Goal: Task Accomplishment & Management: Manage account settings

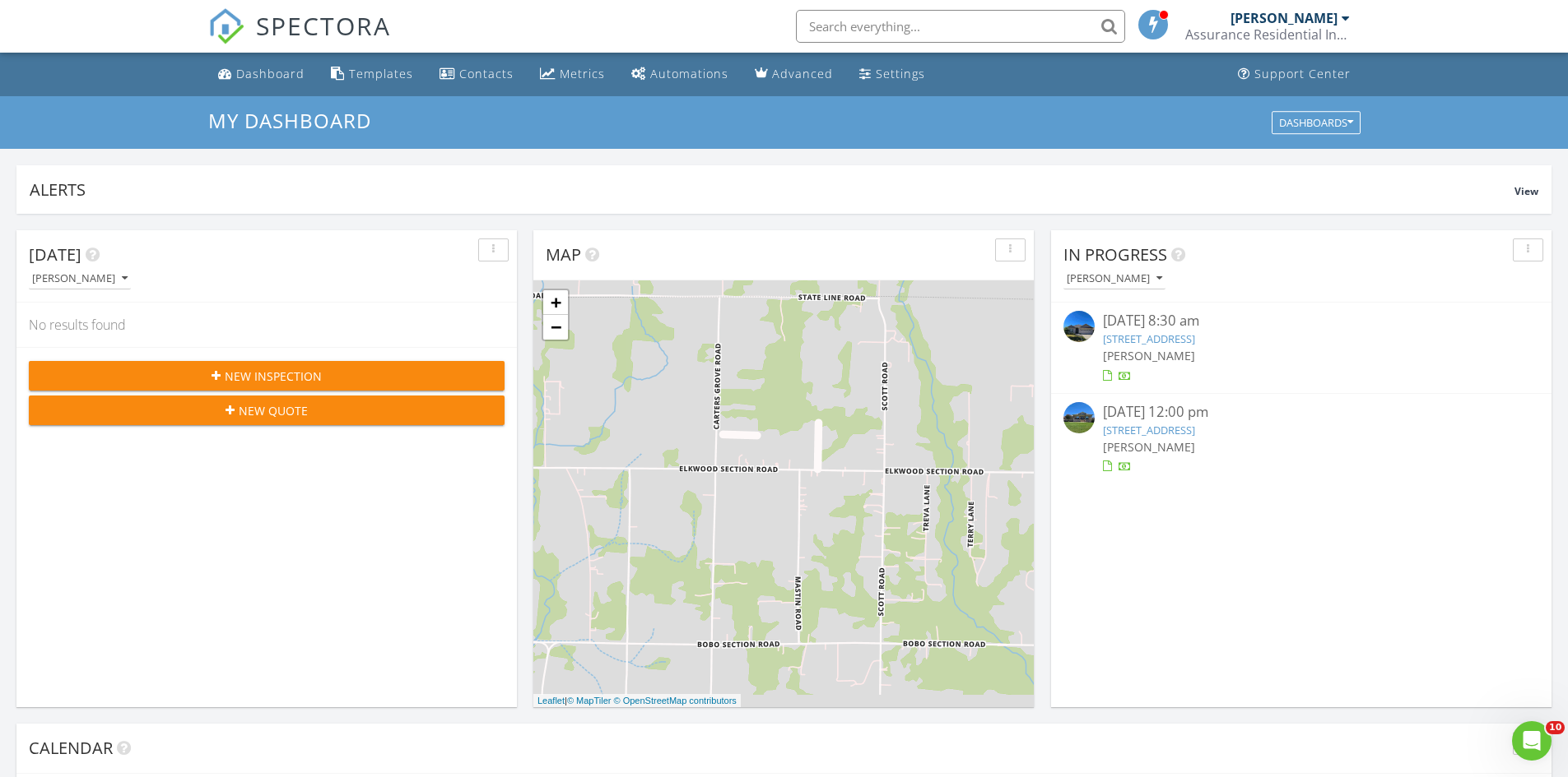
click at [1171, 345] on link "6048 Thorntons Way Cir NW, Huntsville, AL 35810" at bounding box center [1149, 339] width 92 height 14
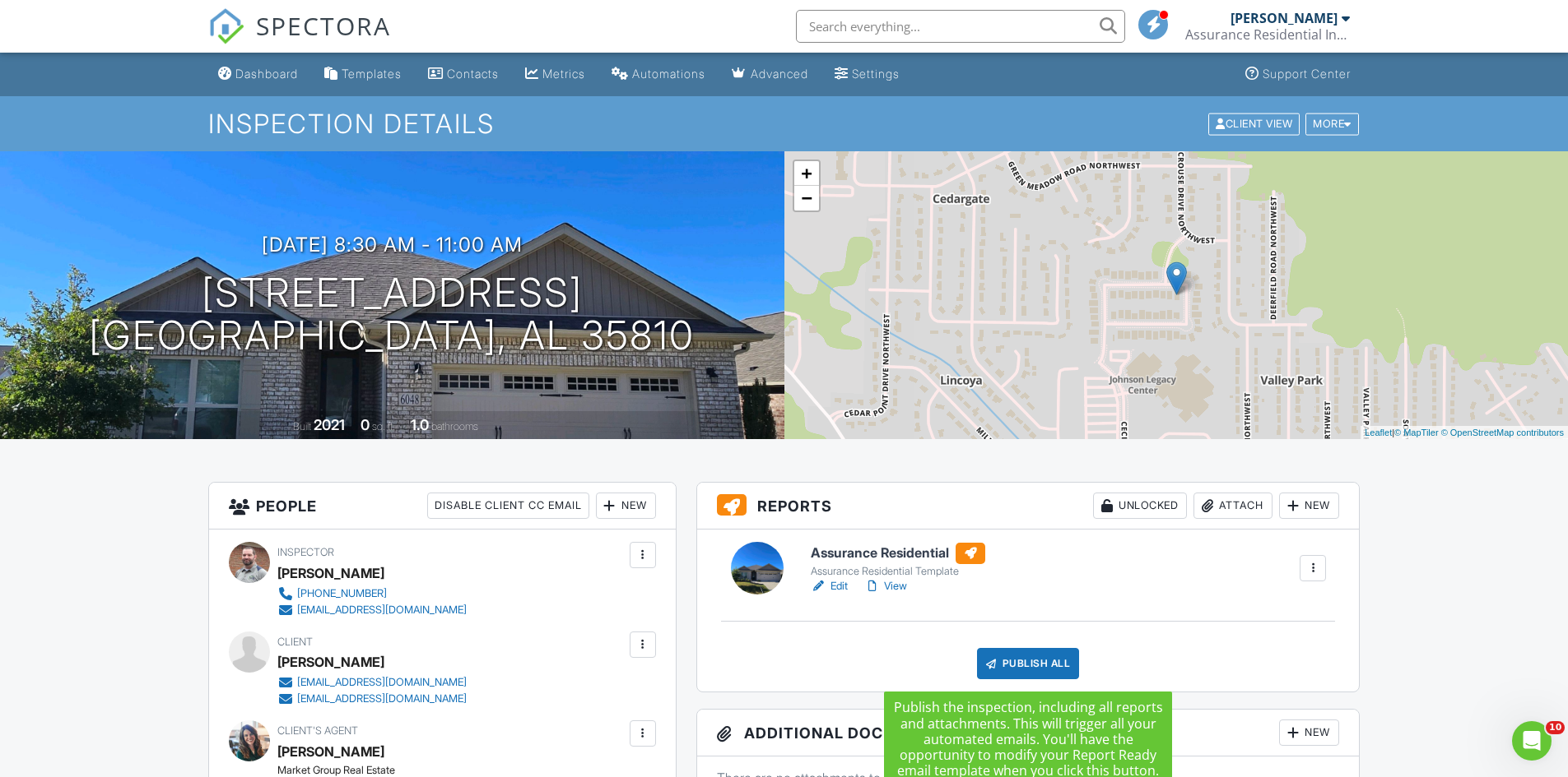
click at [1019, 662] on div "Publish All" at bounding box center [1028, 664] width 103 height 32
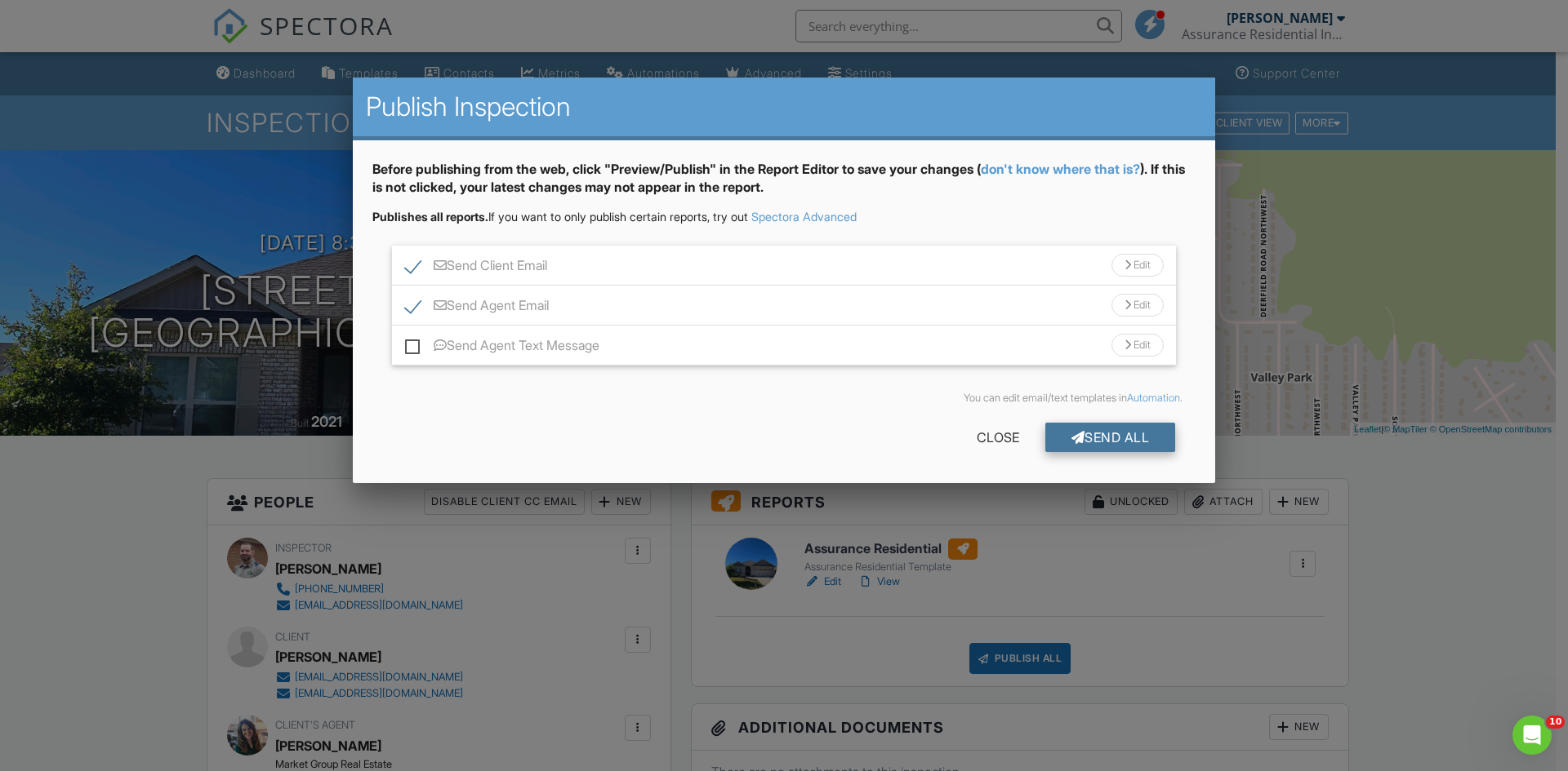
click at [1129, 439] on div "Send All" at bounding box center [1110, 437] width 130 height 30
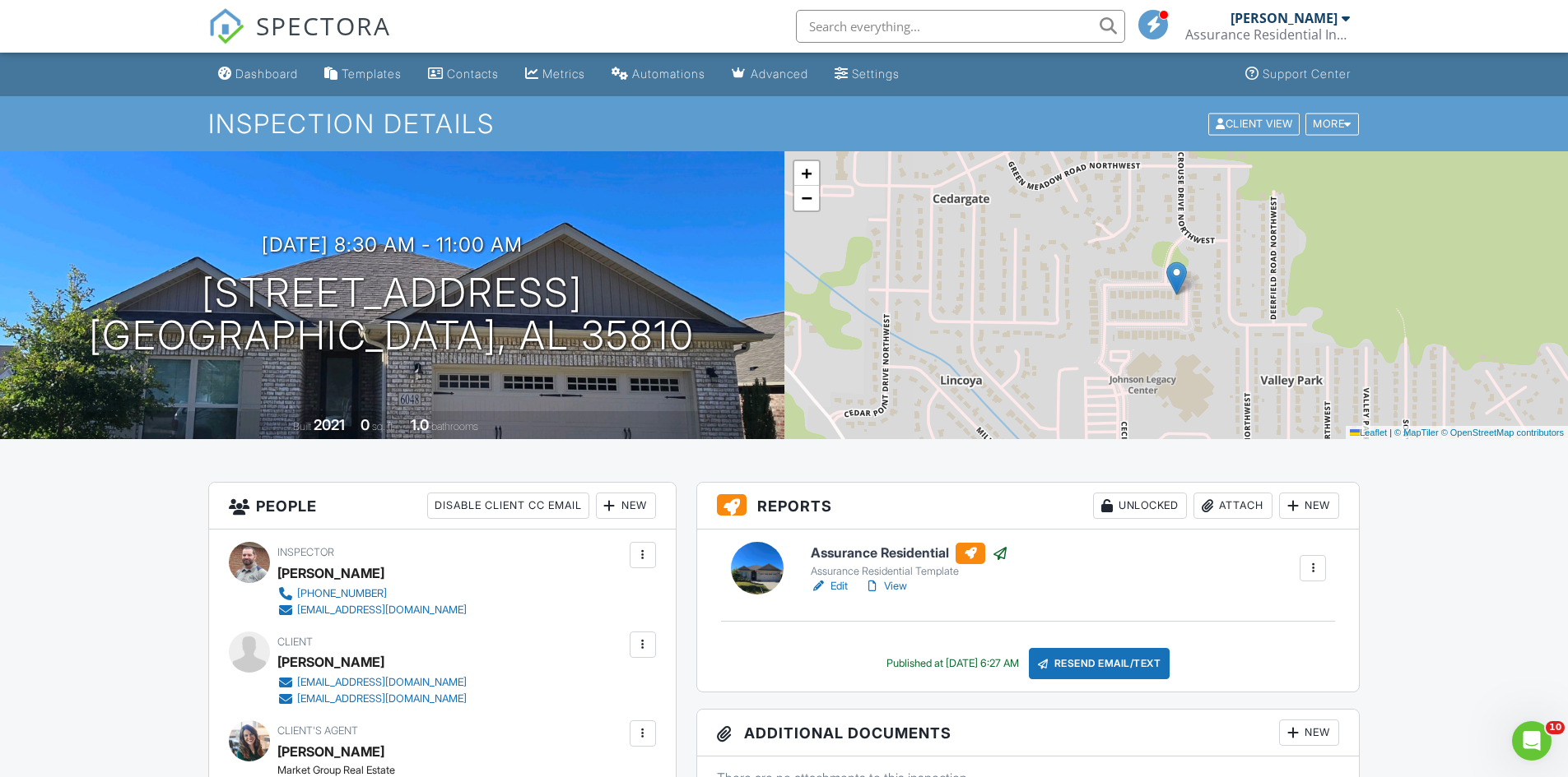
click at [312, 27] on span "SPECTORA" at bounding box center [323, 26] width 135 height 35
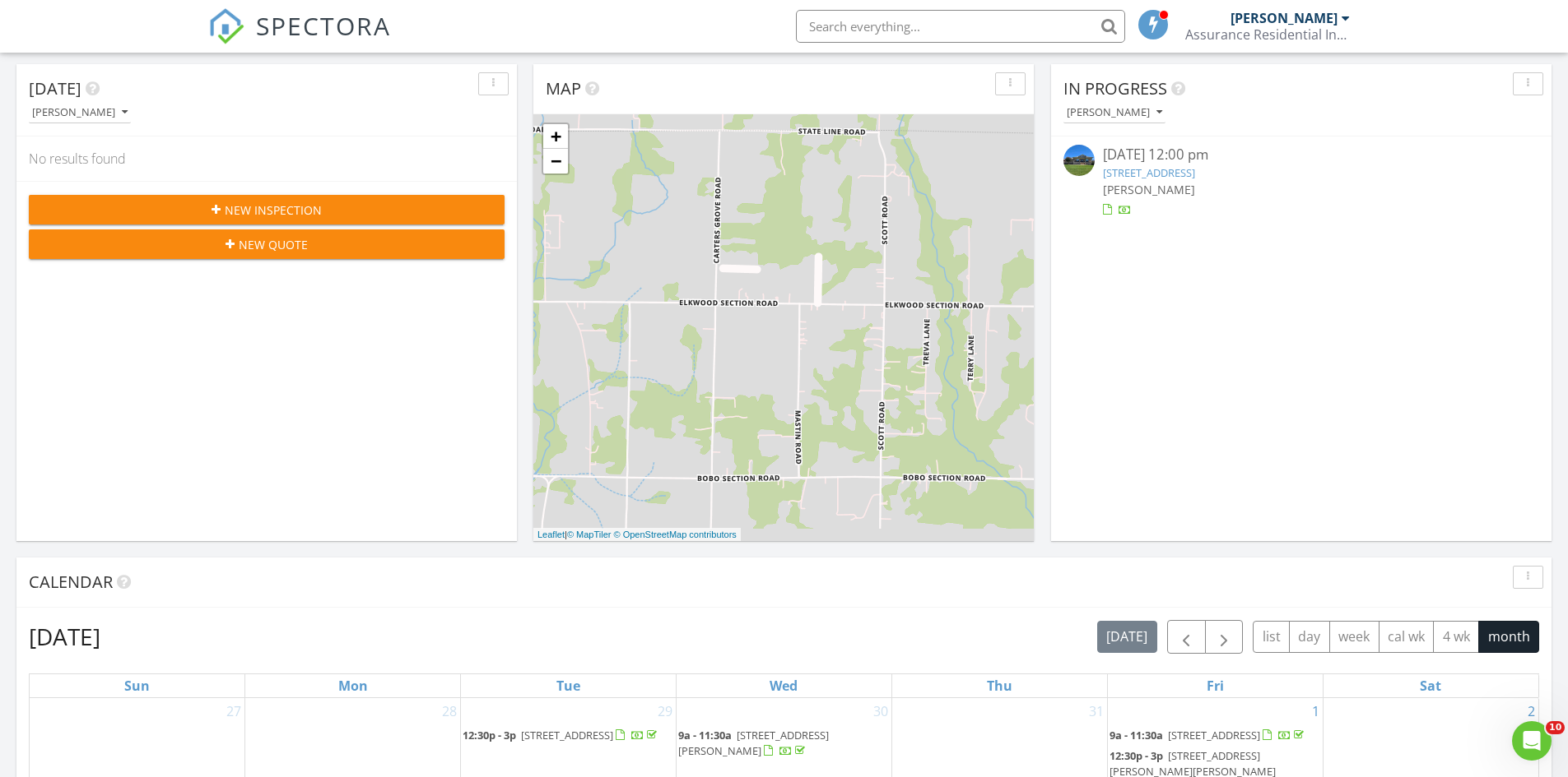
scroll to position [165, 0]
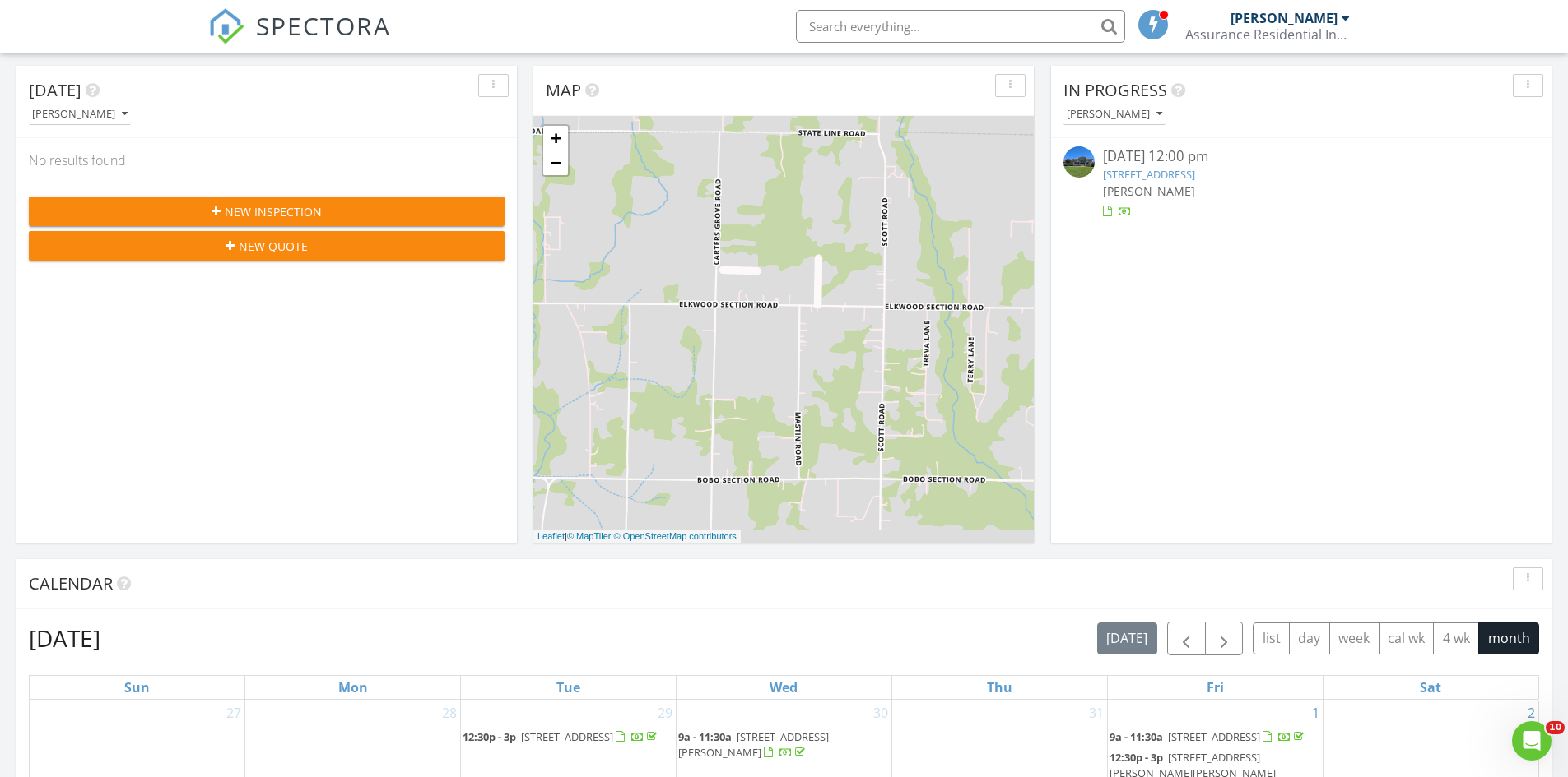
click at [1113, 175] on link "21236 Barley Ter Dr, Elkmont, AL 35620" at bounding box center [1149, 174] width 92 height 14
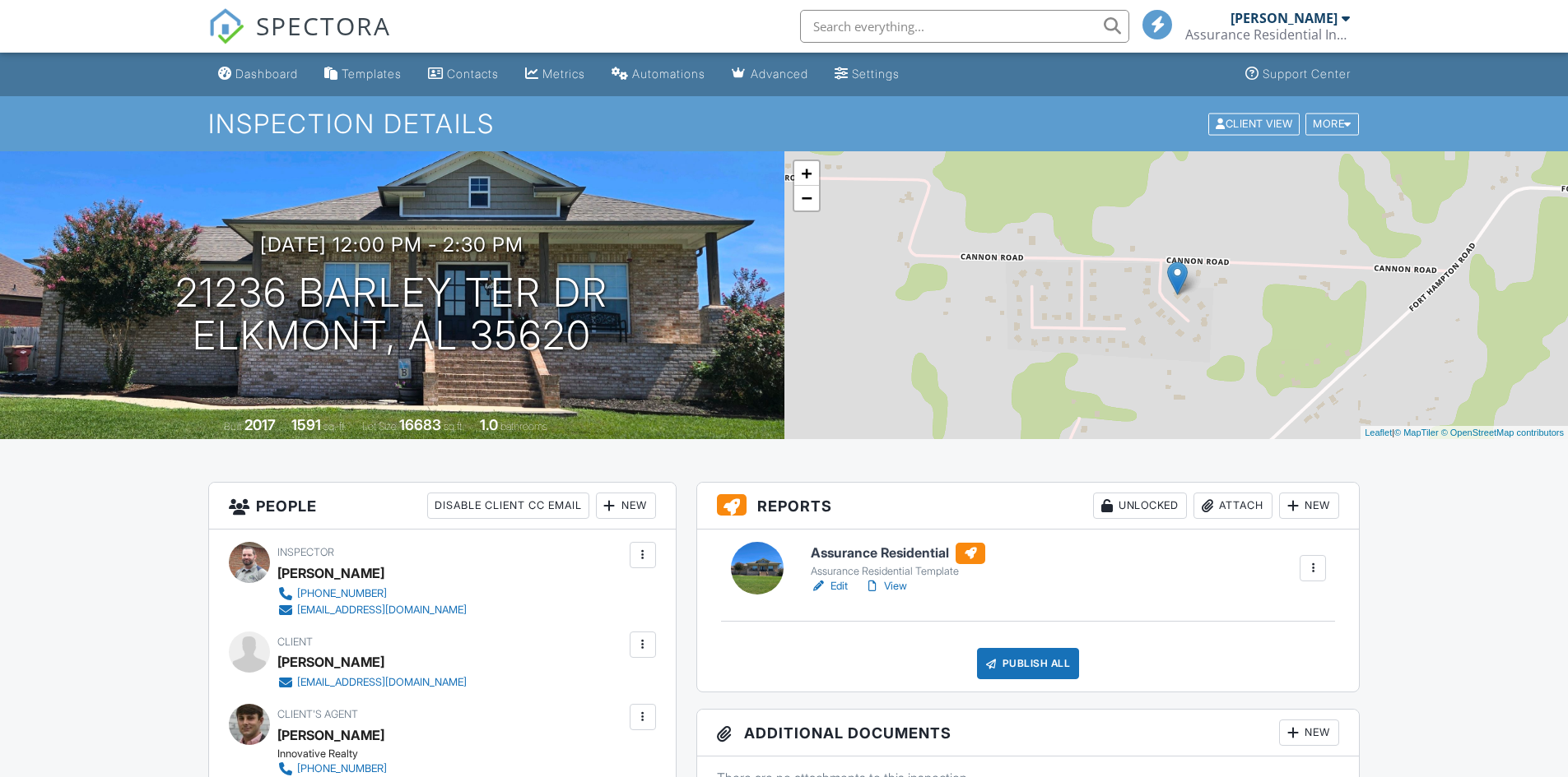
click at [1031, 670] on div "Publish All" at bounding box center [1028, 664] width 103 height 32
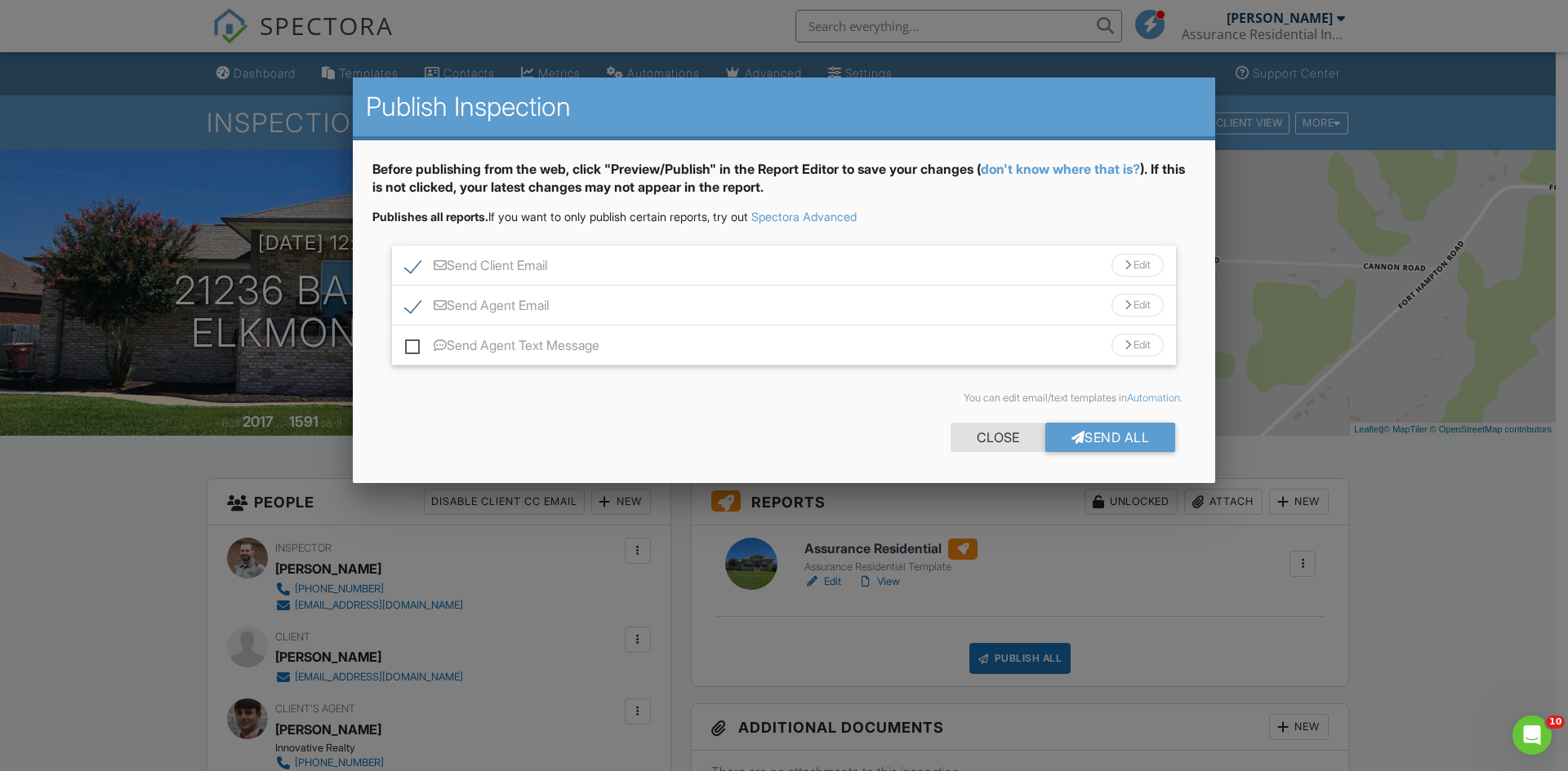
click at [993, 438] on div "Close" at bounding box center [997, 437] width 94 height 30
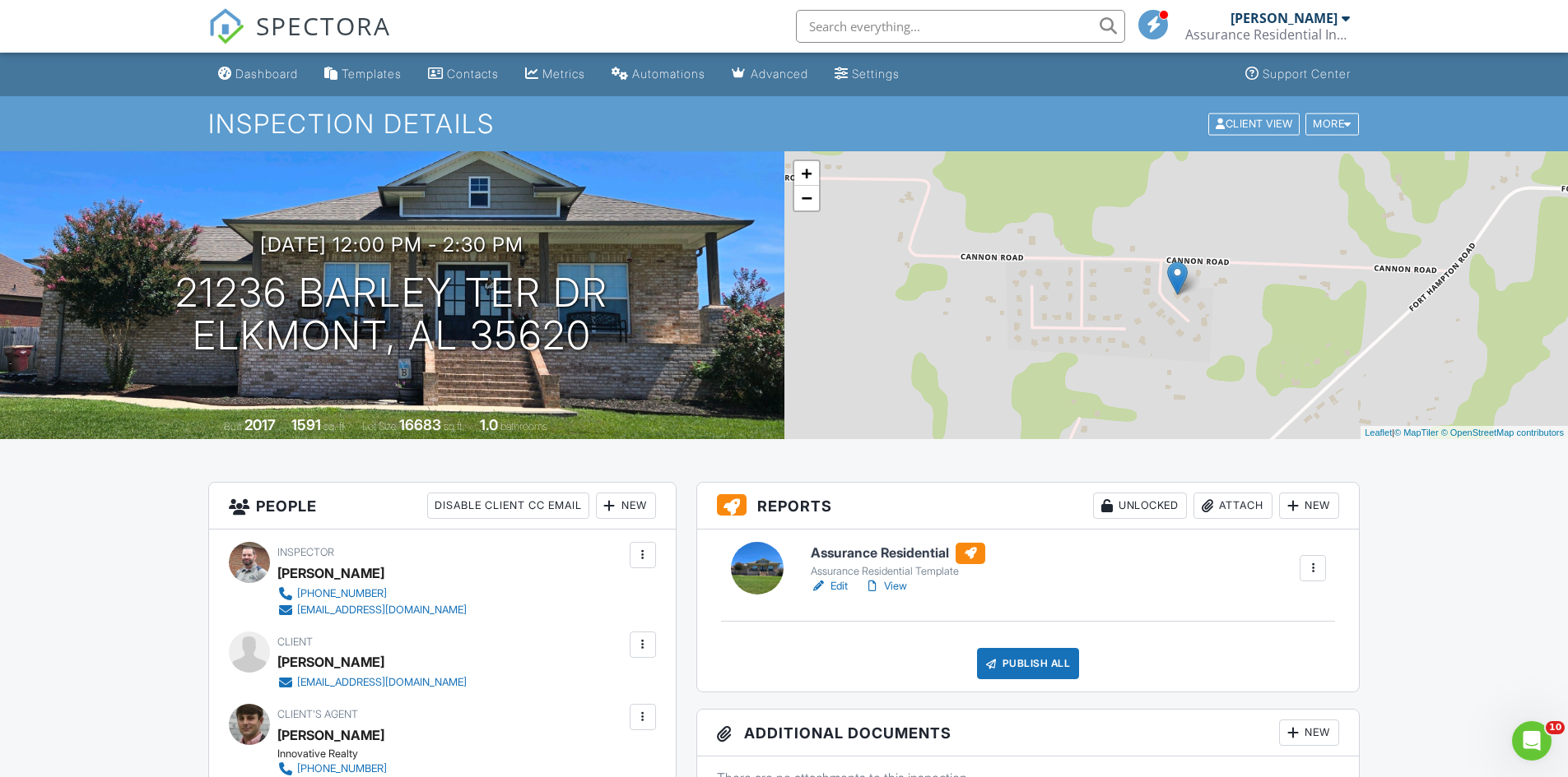
click at [852, 554] on h6 "Assurance Residential" at bounding box center [898, 553] width 175 height 21
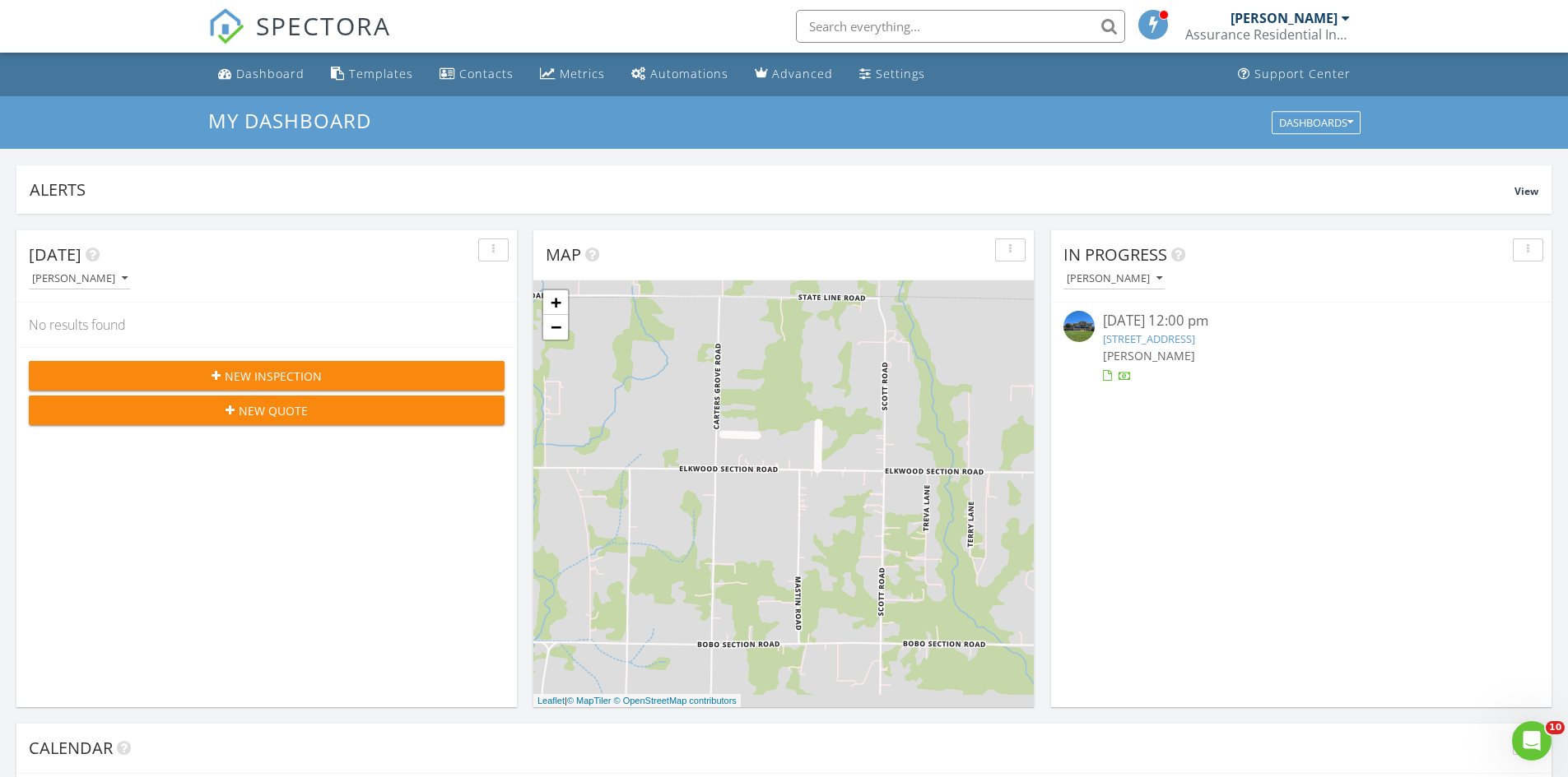
click at [1122, 324] on div "08/27/25 12:00 pm" at bounding box center [1300, 320] width 396 height 20
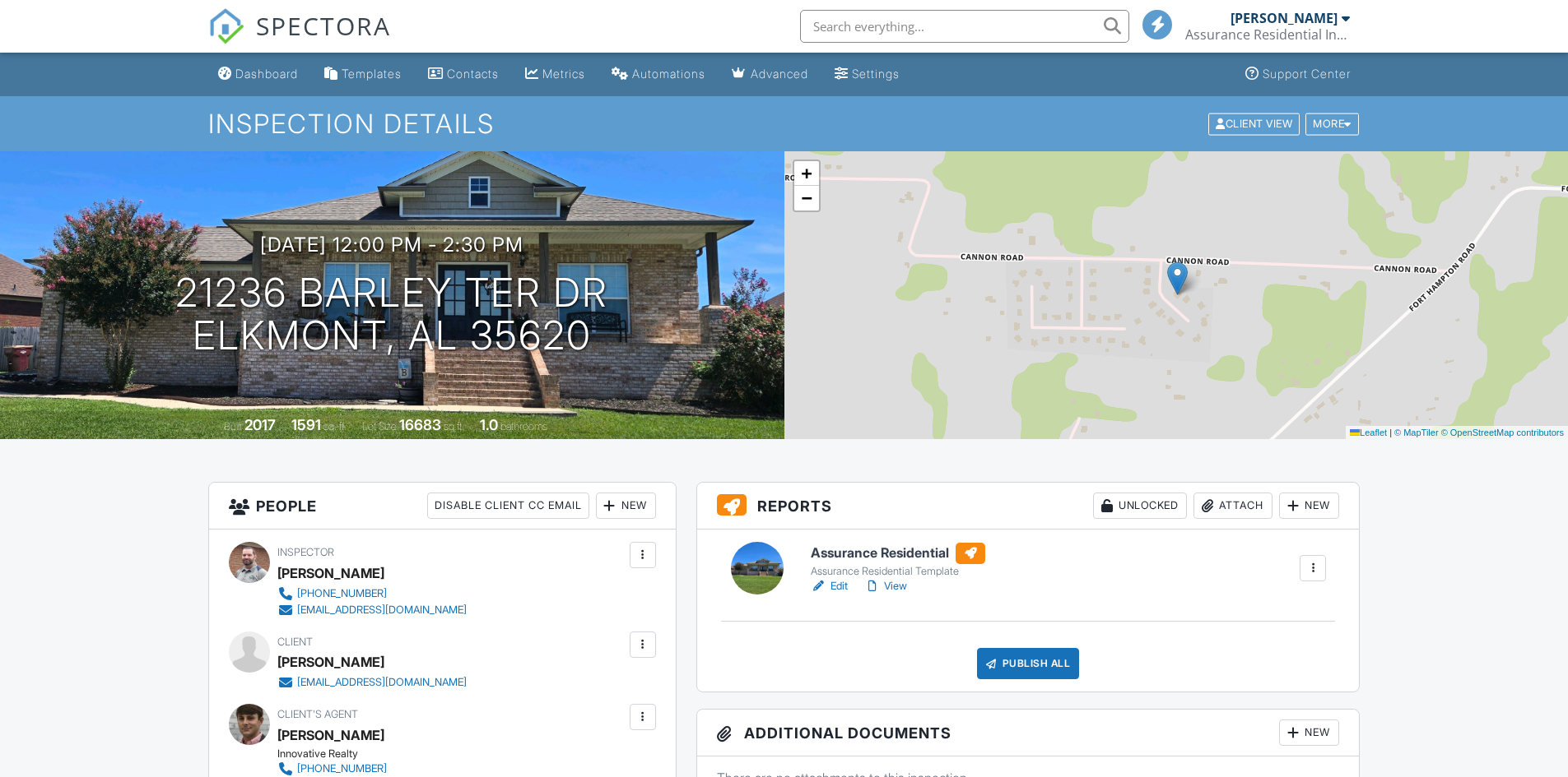
click at [1039, 658] on div "Publish All" at bounding box center [1028, 664] width 103 height 32
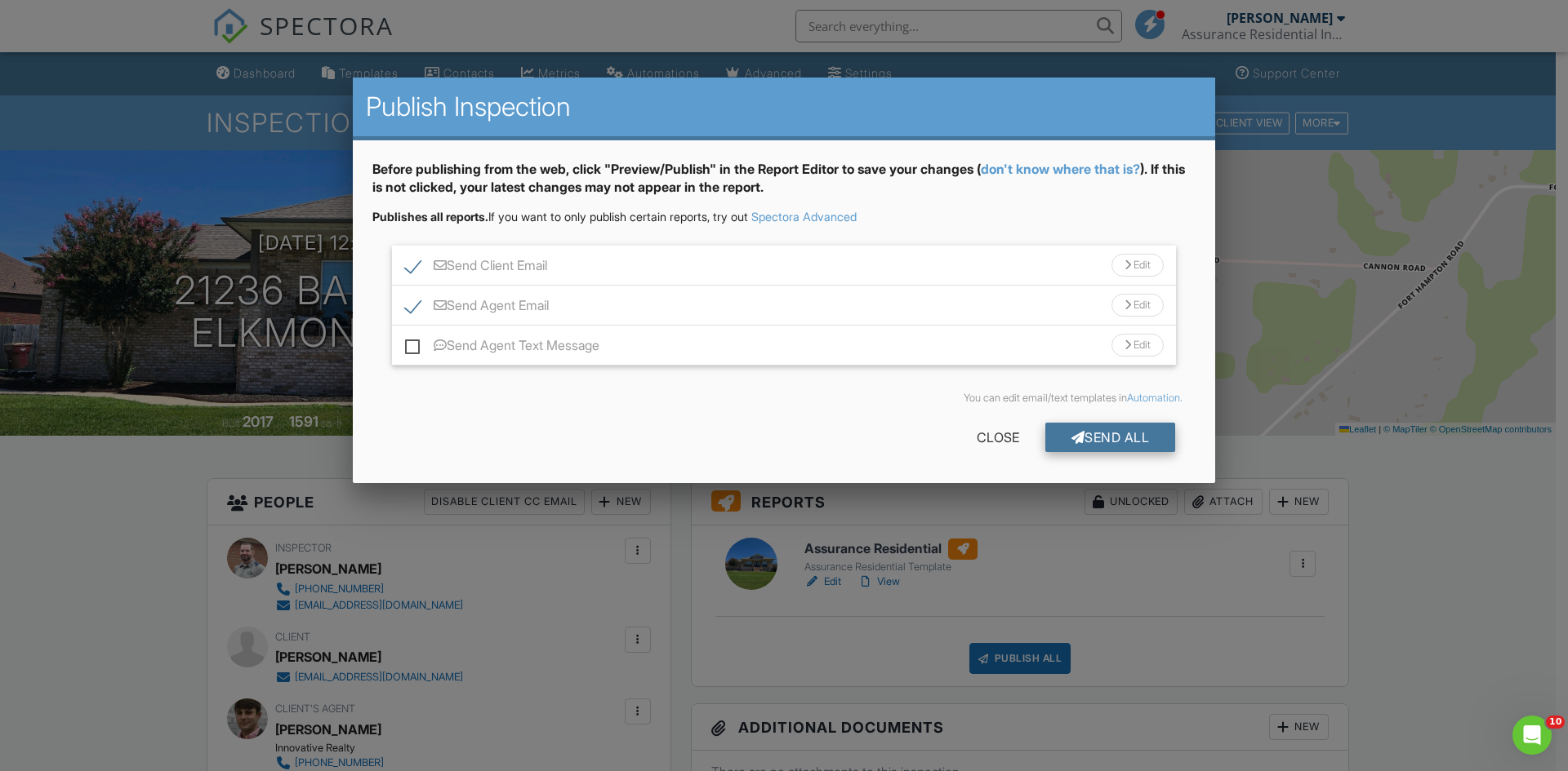
click at [1092, 428] on div "Send All" at bounding box center [1110, 437] width 130 height 30
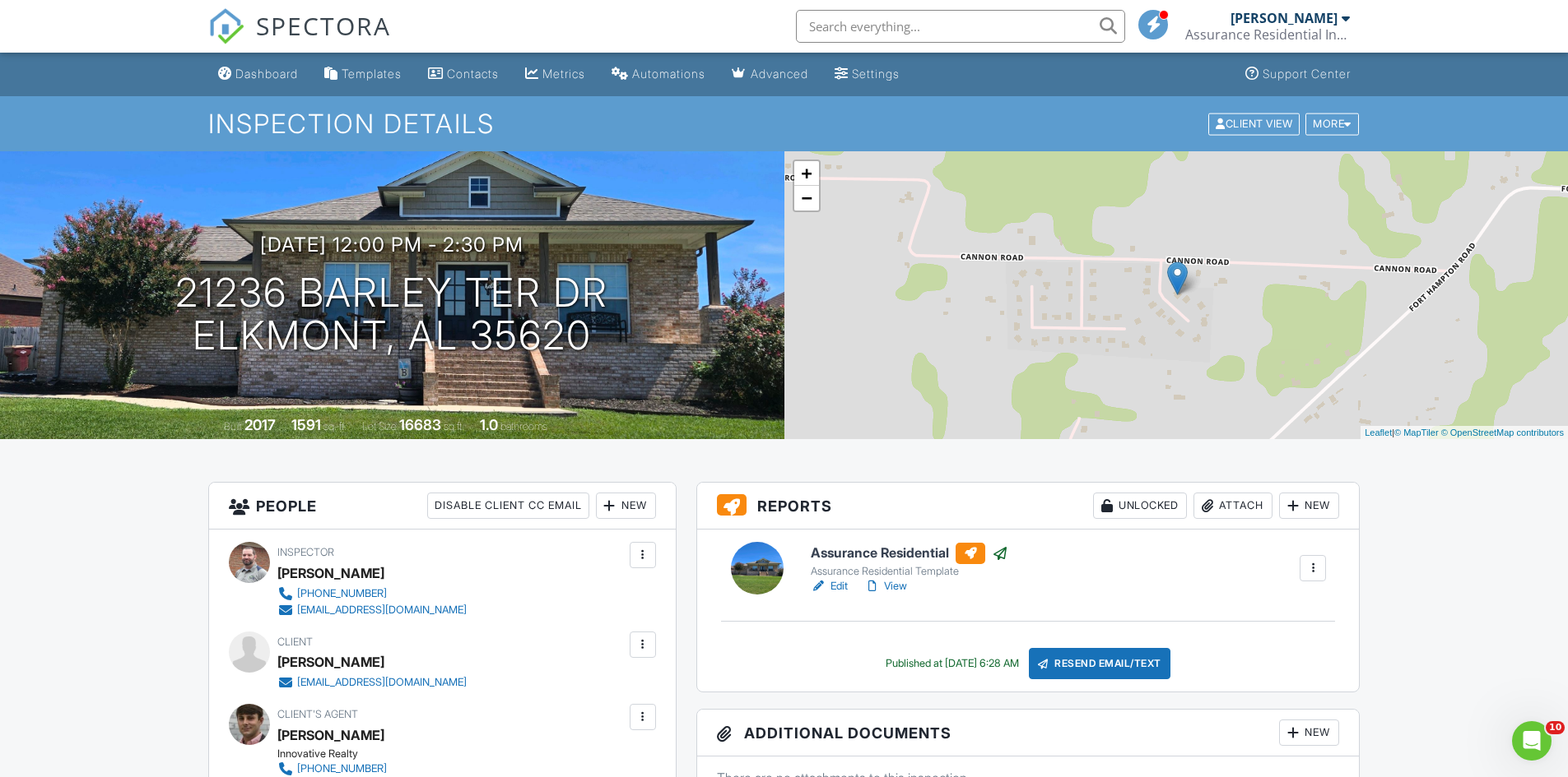
click at [303, 27] on span "SPECTORA" at bounding box center [323, 26] width 135 height 35
